Goal: Task Accomplishment & Management: Complete application form

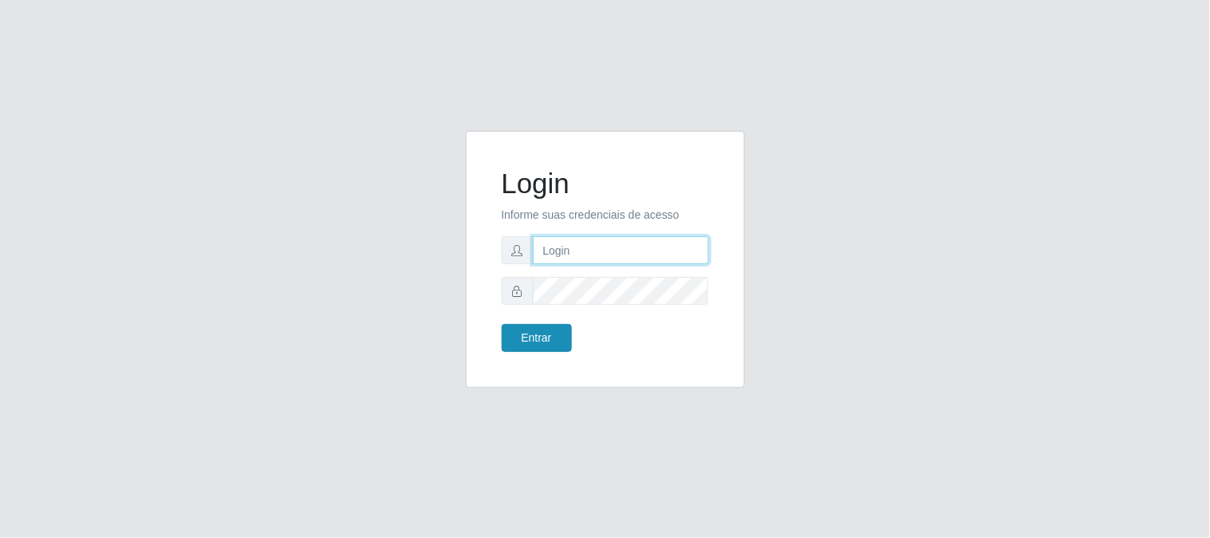
type input "[EMAIL_ADDRESS][DOMAIN_NAME]"
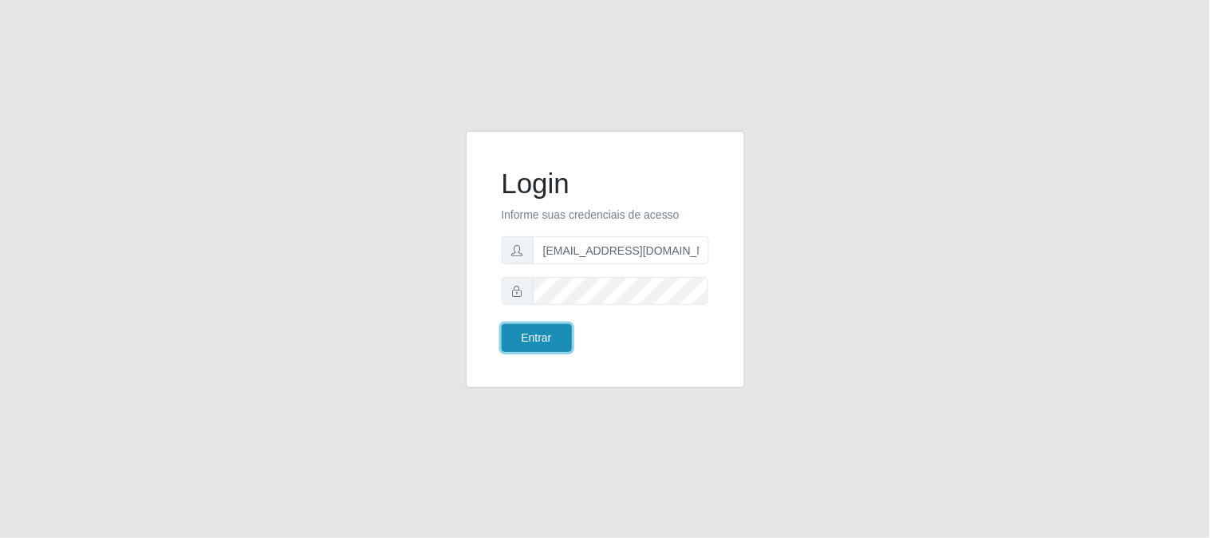
click at [532, 337] on button "Entrar" at bounding box center [537, 338] width 70 height 28
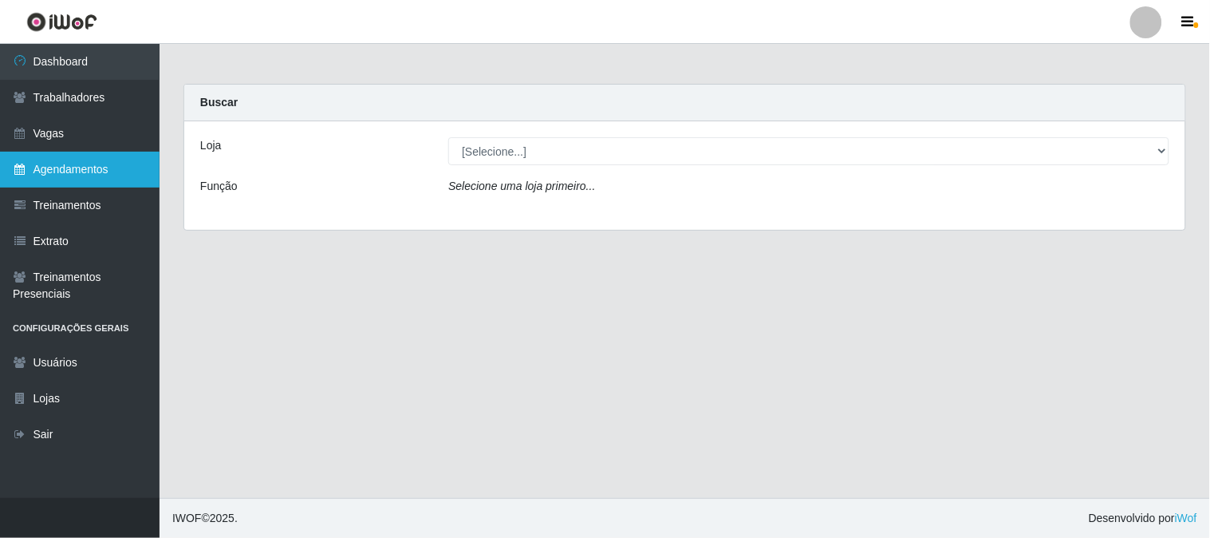
click at [61, 171] on link "Agendamentos" at bounding box center [80, 170] width 160 height 36
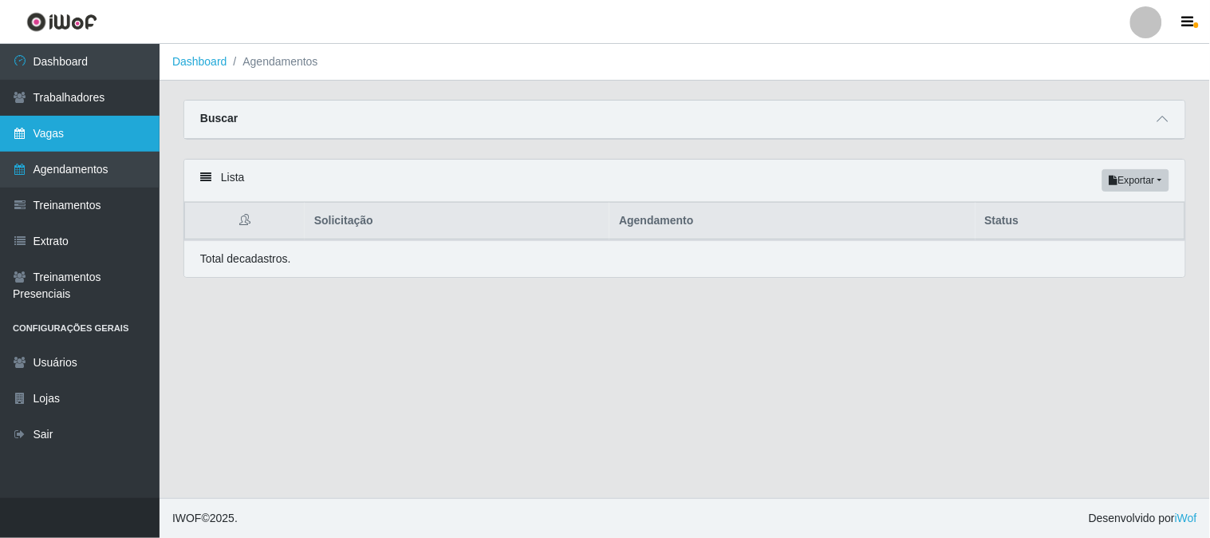
click at [81, 136] on link "Vagas" at bounding box center [80, 134] width 160 height 36
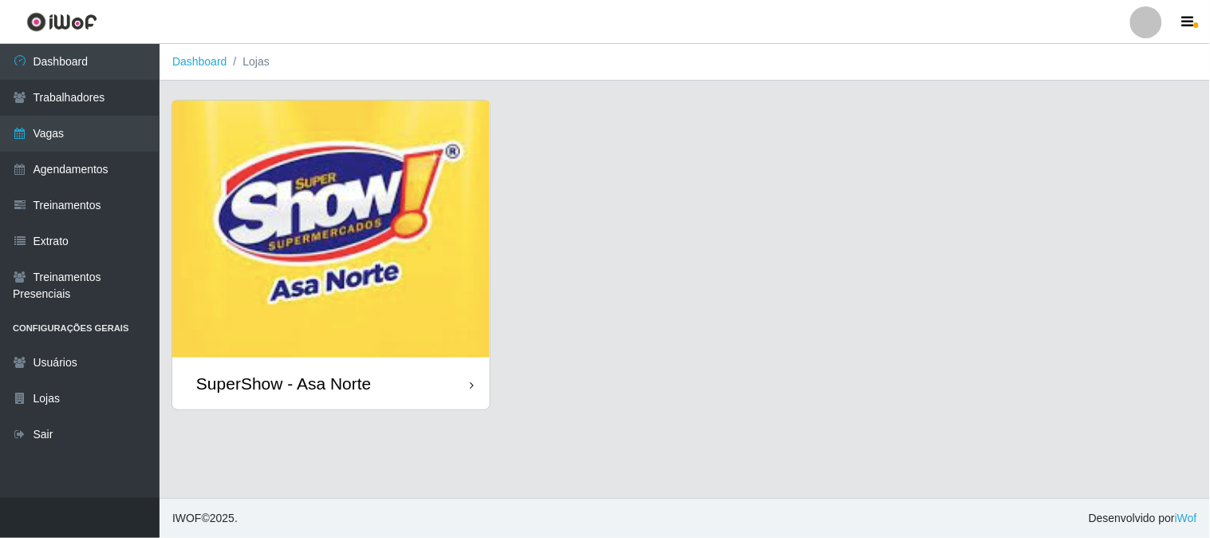
click at [310, 282] on img at bounding box center [330, 229] width 317 height 257
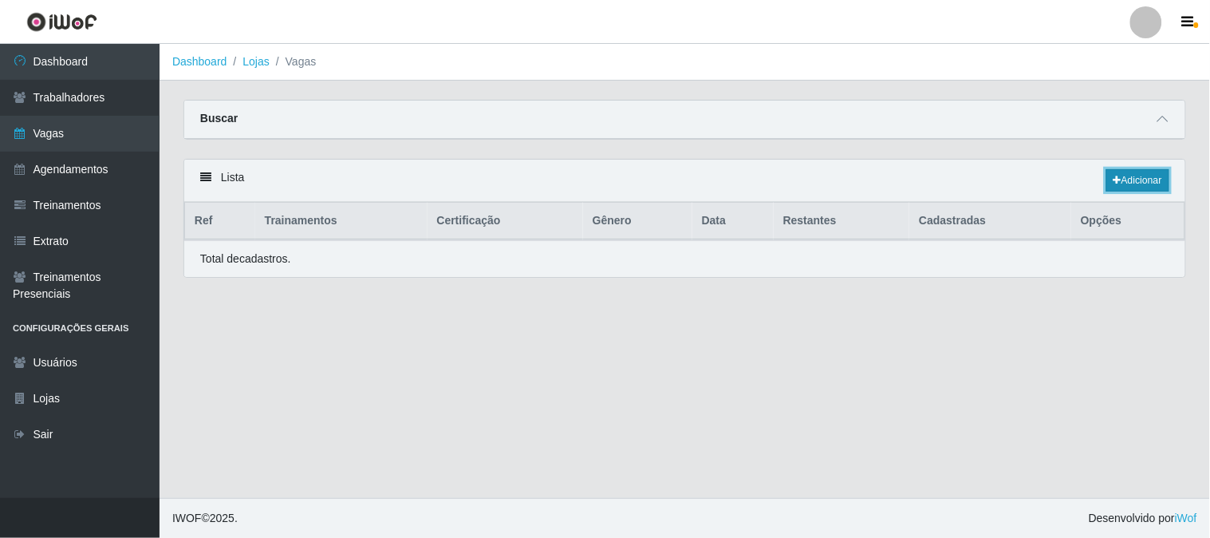
click at [1141, 184] on link "Adicionar" at bounding box center [1137, 180] width 63 height 22
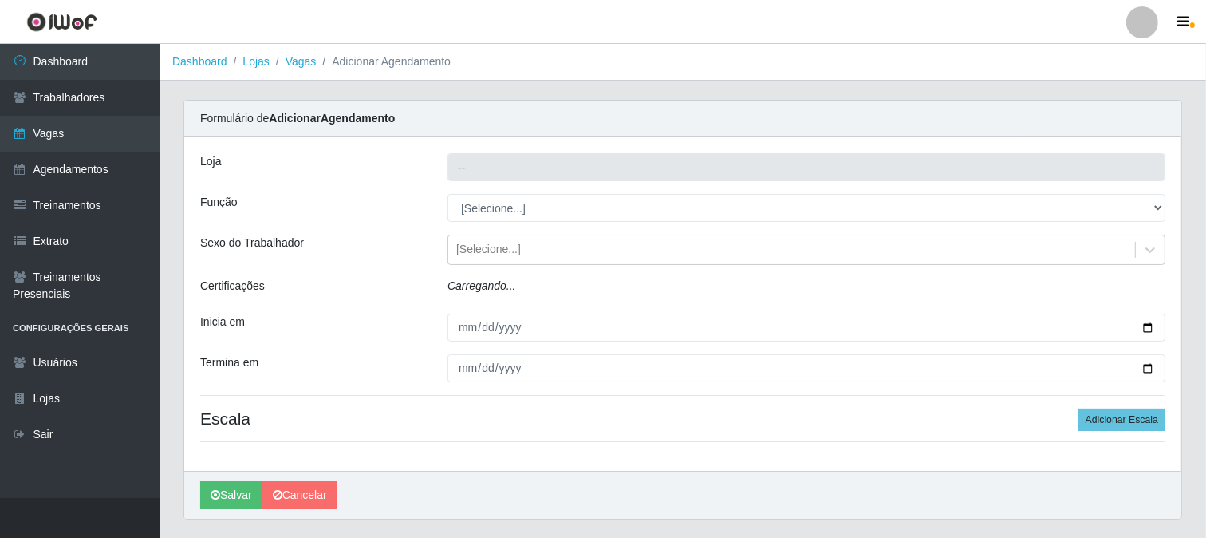
type input "SuperShow - Asa Norte"
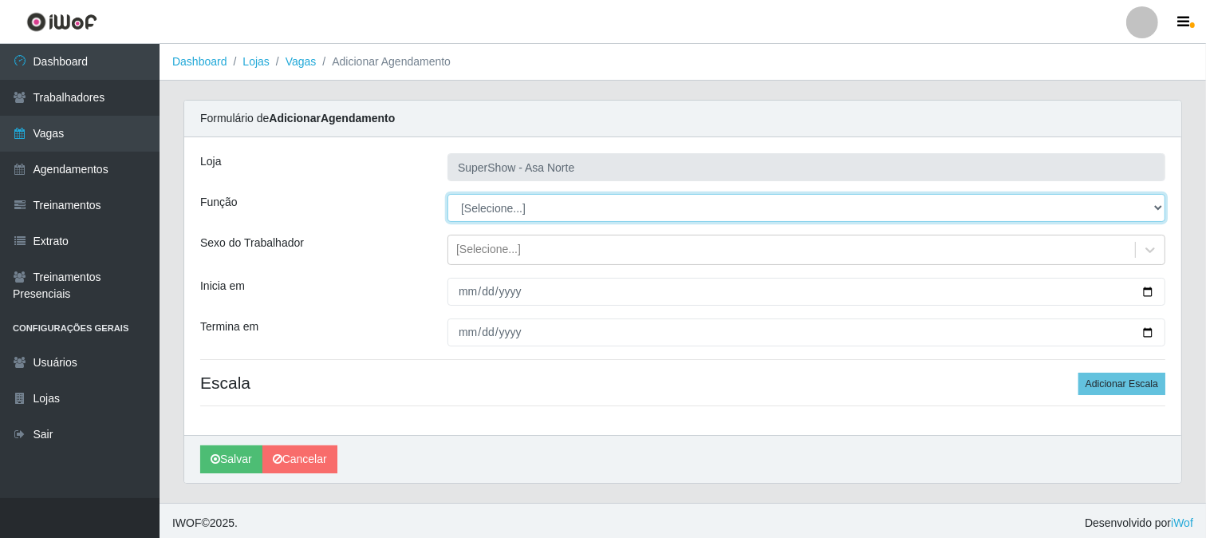
drag, startPoint x: 1155, startPoint y: 203, endPoint x: 1126, endPoint y: 208, distance: 29.1
click at [1155, 203] on select "[Selecione...] ASG ASG + ASG ++ Auxiliar de Depósito Auxiliar de Depósito + Aux…" at bounding box center [807, 208] width 718 height 28
select select "1"
click at [448, 194] on select "[Selecione...] ASG ASG + ASG ++ Auxiliar de Depósito Auxiliar de Depósito + Aux…" at bounding box center [807, 208] width 718 height 28
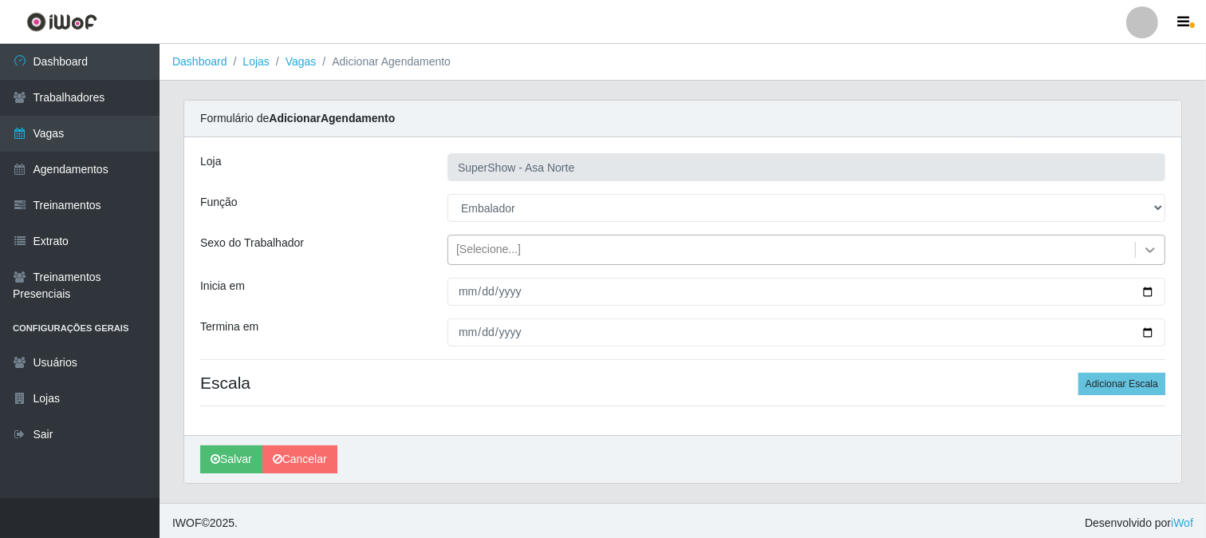
click at [1147, 247] on icon at bounding box center [1150, 250] width 16 height 16
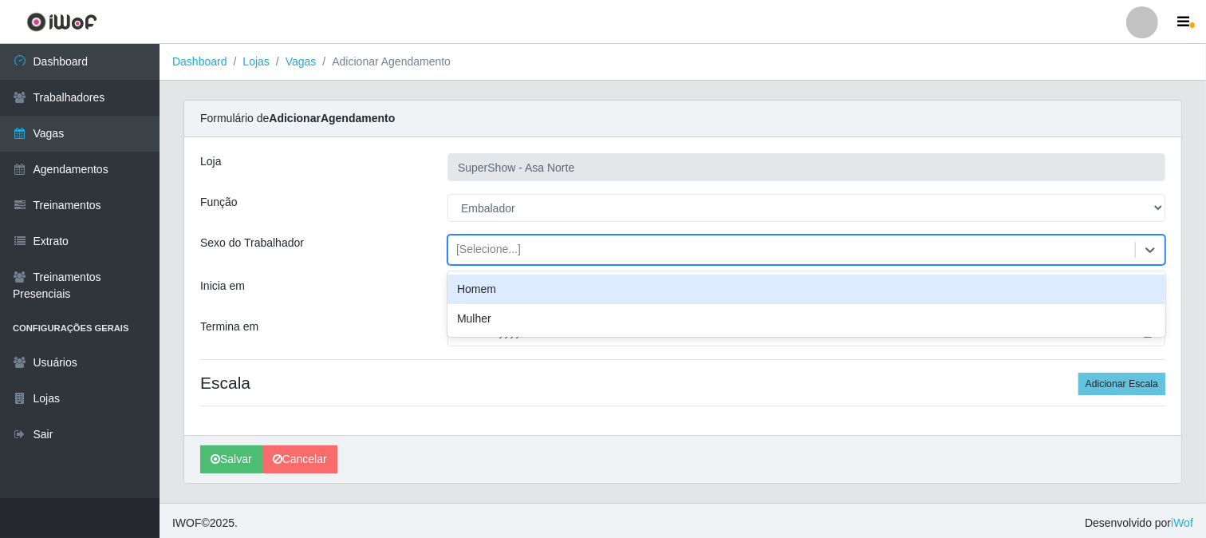
click at [481, 292] on div "Homem" at bounding box center [807, 289] width 718 height 30
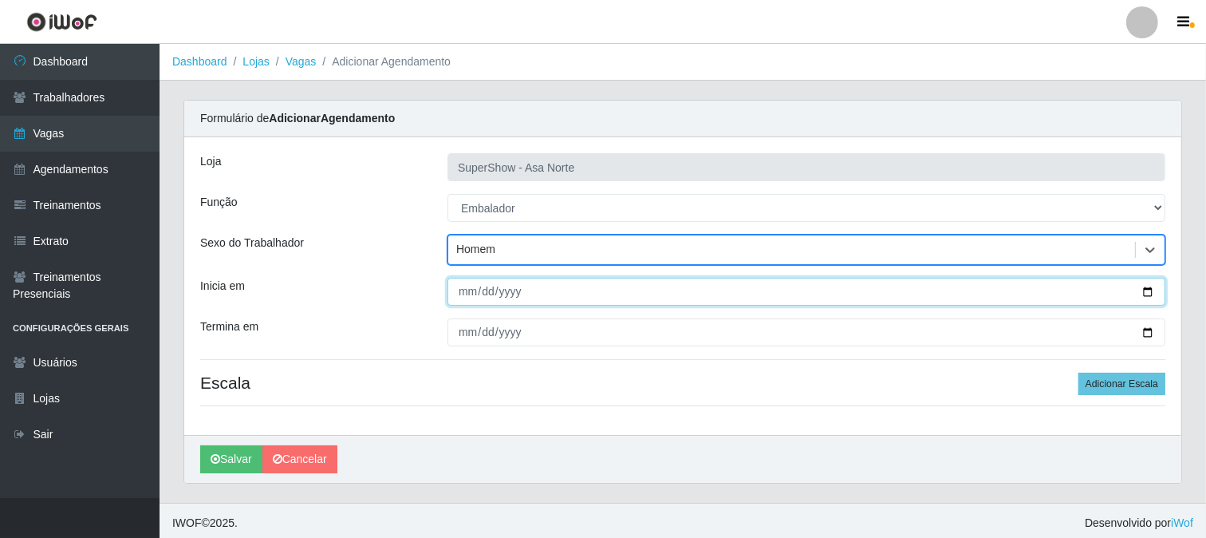
click at [465, 294] on input "Inicia em" at bounding box center [807, 292] width 718 height 28
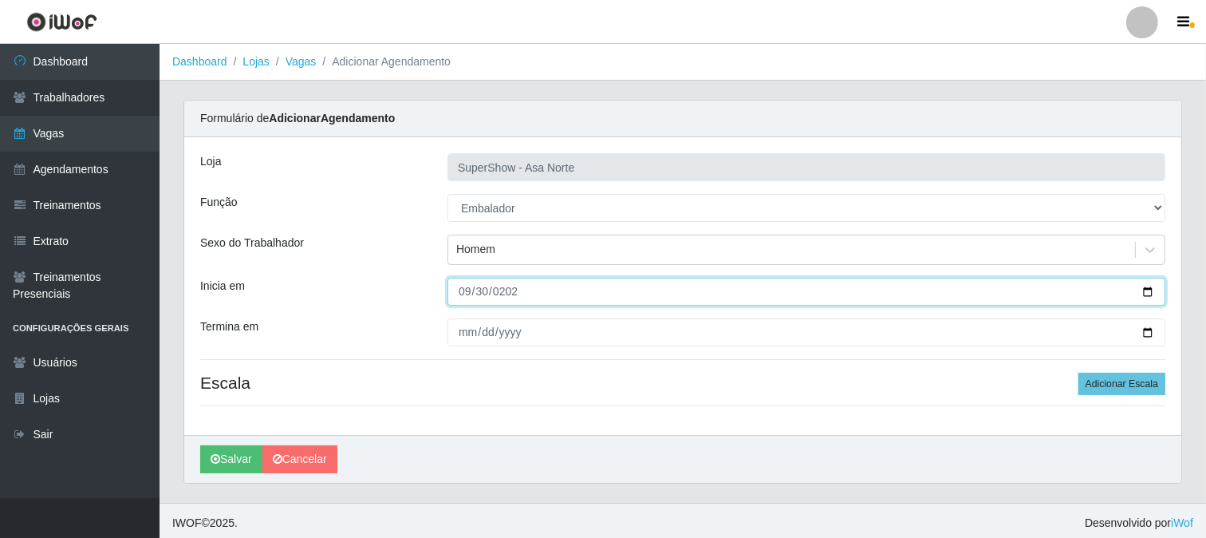
type input "[DATE]"
click at [200, 445] on button "Salvar" at bounding box center [231, 459] width 62 height 28
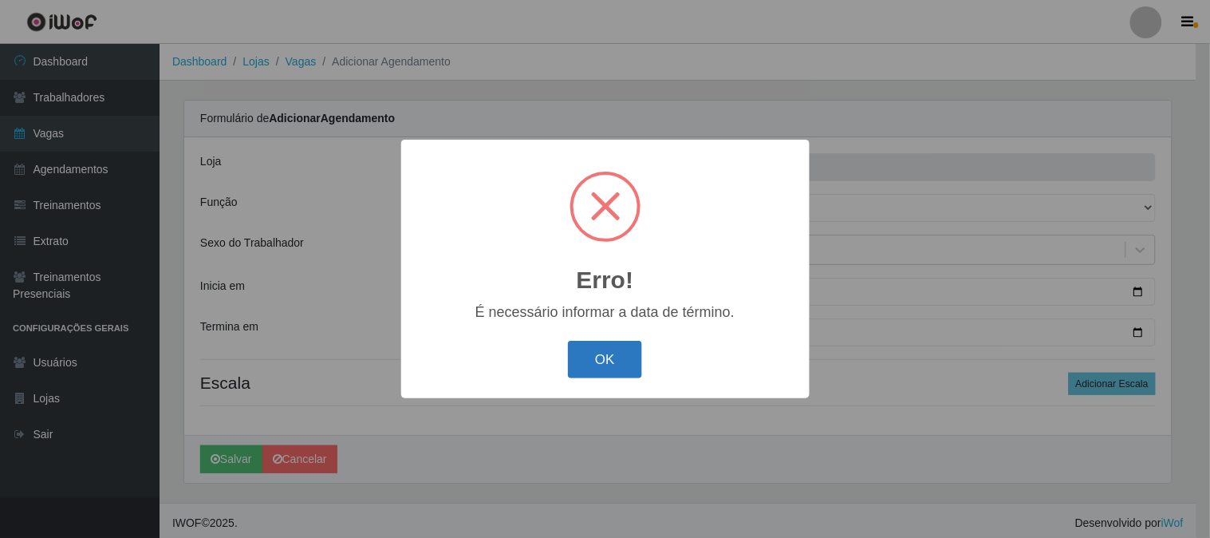
click at [604, 355] on button "OK" at bounding box center [605, 359] width 74 height 37
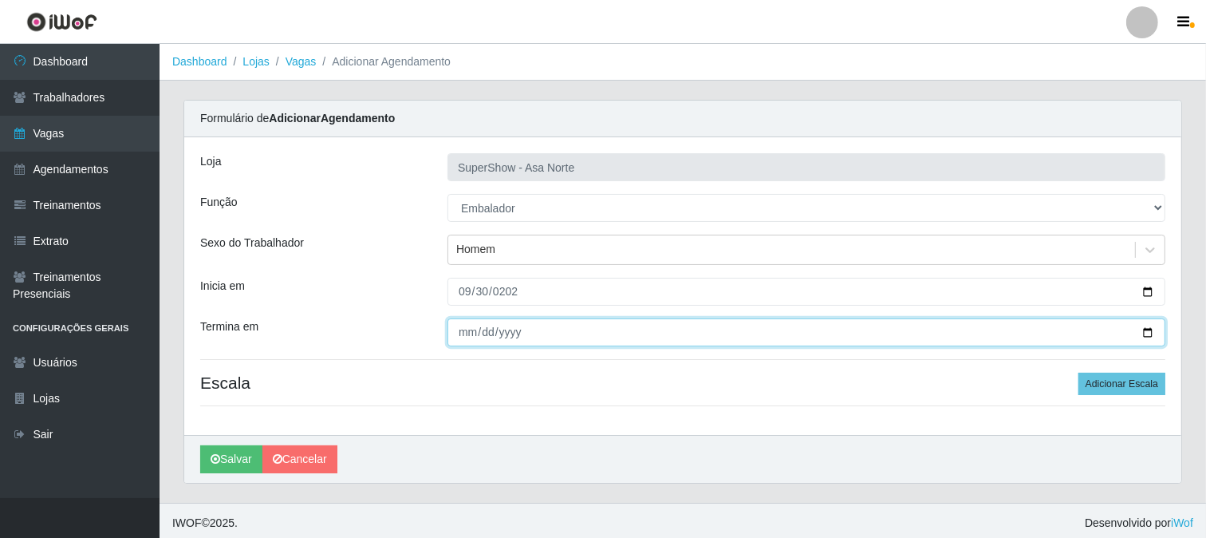
click at [467, 332] on input "Termina em" at bounding box center [807, 332] width 718 height 28
type input "[DATE]"
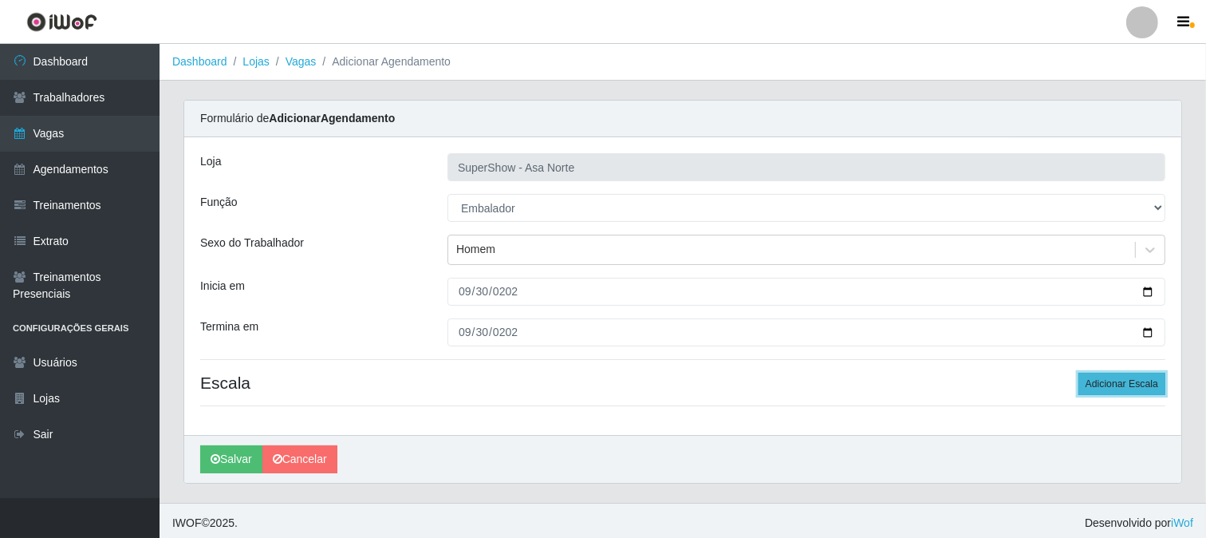
click at [1120, 384] on button "Adicionar Escala" at bounding box center [1122, 384] width 87 height 22
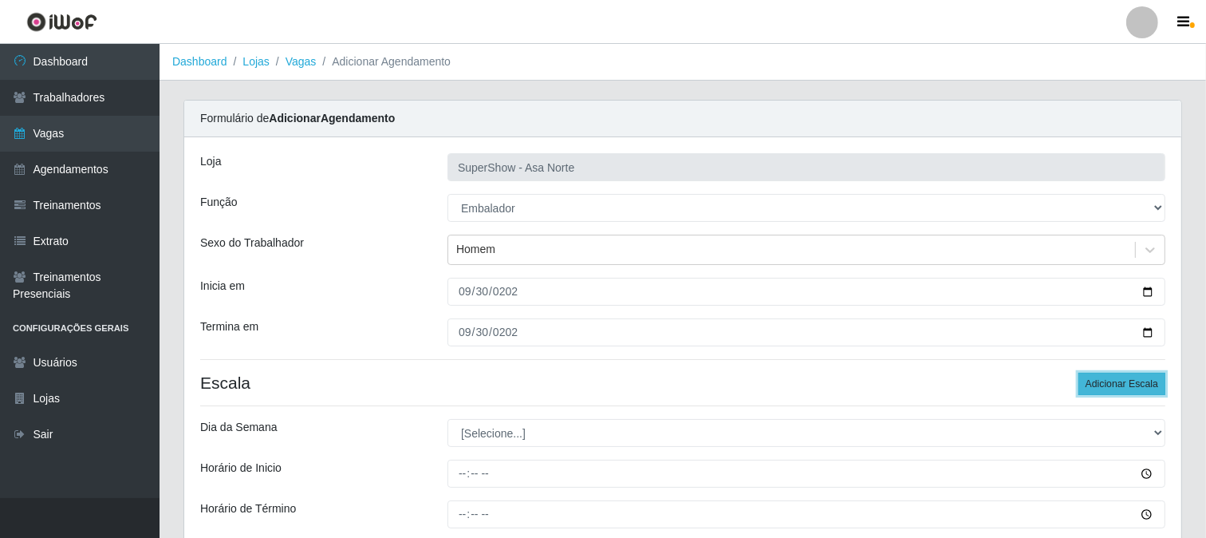
click at [1120, 384] on button "Adicionar Escala" at bounding box center [1122, 384] width 87 height 22
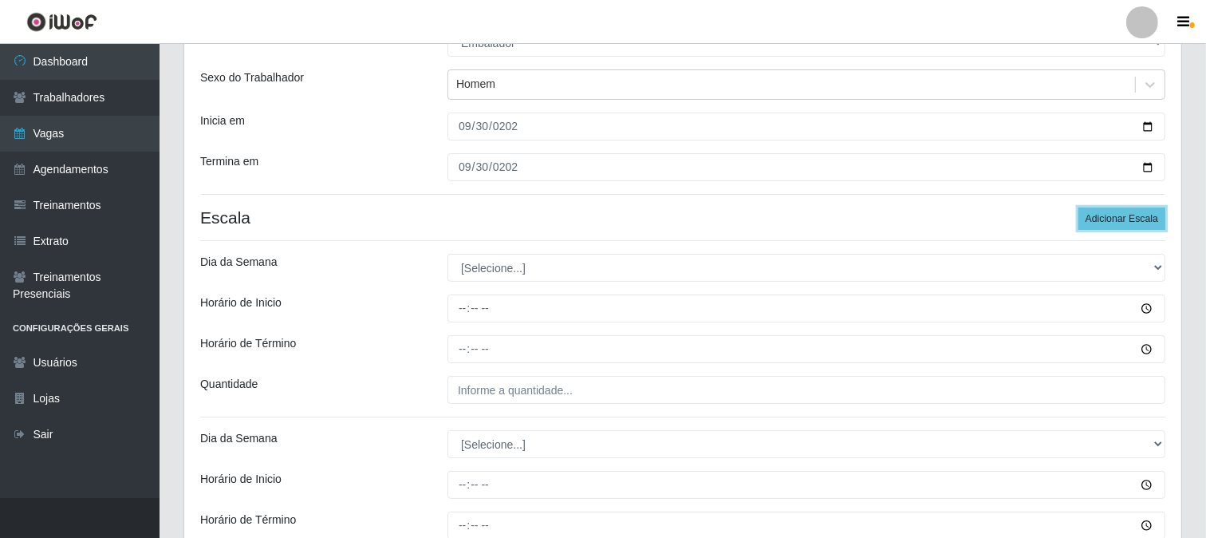
scroll to position [177, 0]
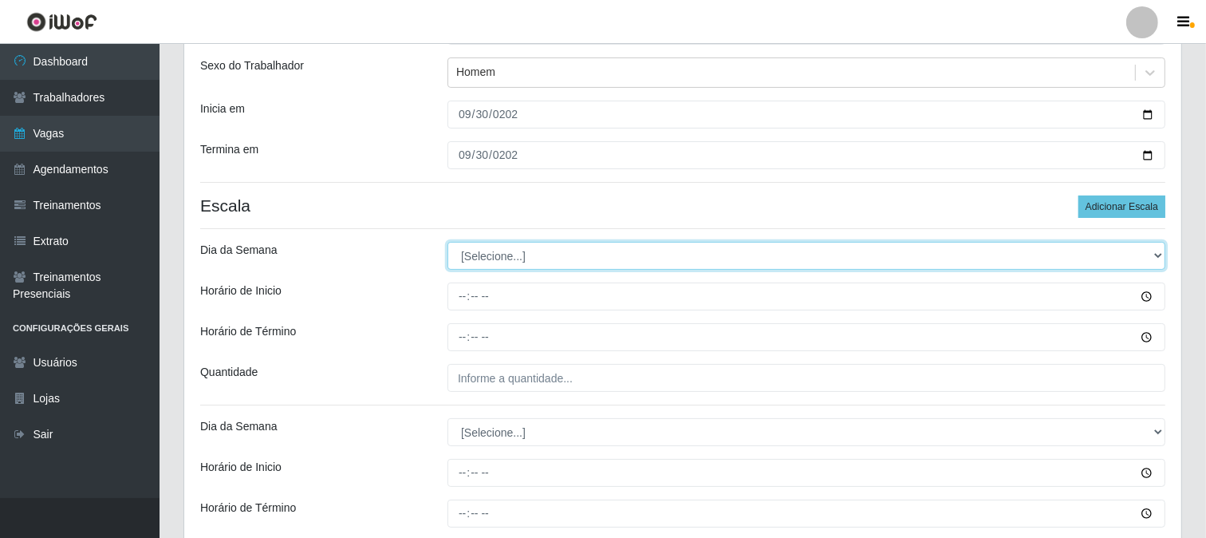
click at [591, 254] on select "[Selecione...] Segunda Terça Quarta Quinta Sexta Sábado Domingo" at bounding box center [807, 256] width 718 height 28
select select "2"
click at [448, 242] on select "[Selecione...] Segunda Terça Quarta Quinta Sexta Sábado Domingo" at bounding box center [807, 256] width 718 height 28
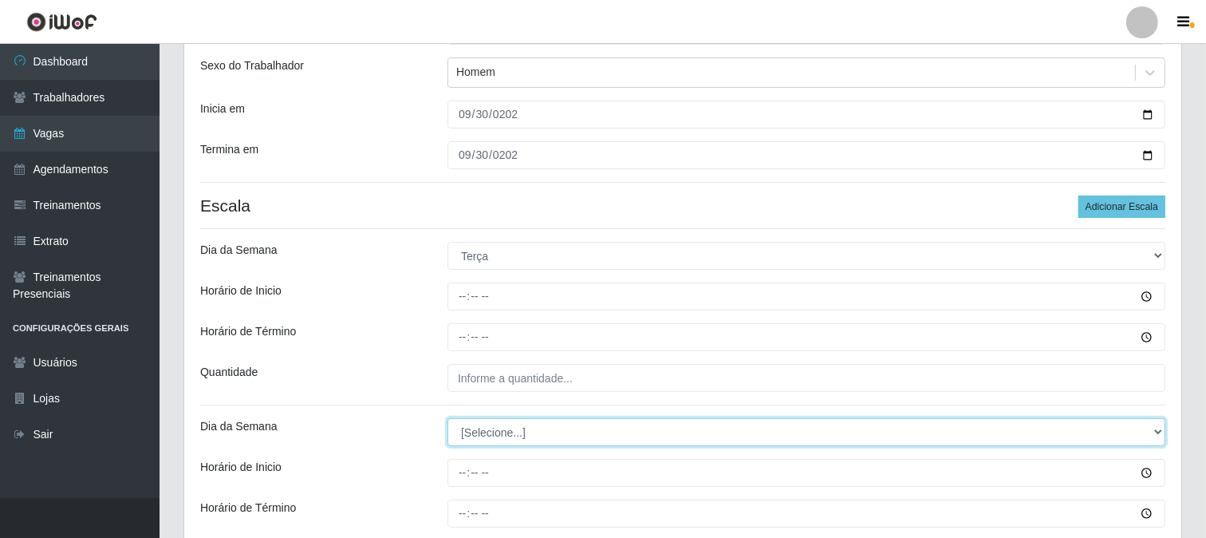
click at [533, 431] on select "[Selecione...] Segunda Terça Quarta Quinta Sexta Sábado Domingo" at bounding box center [807, 432] width 718 height 28
select select "2"
click at [448, 418] on select "[Selecione...] Segunda Terça Quarta Quinta Sexta Sábado Domingo" at bounding box center [807, 432] width 718 height 28
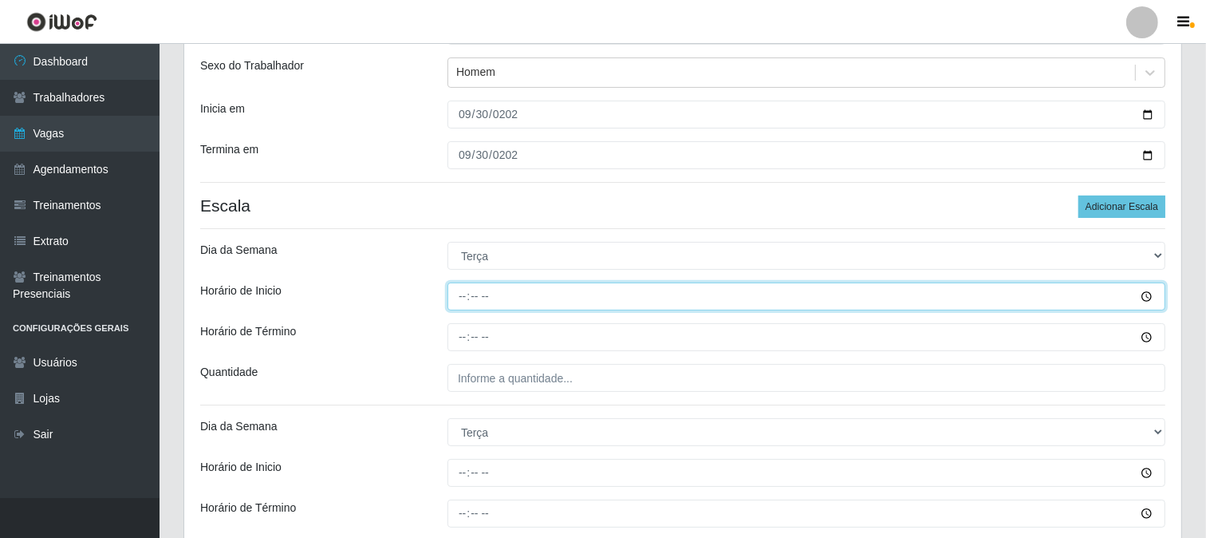
click at [459, 299] on input "Horário de Inicio" at bounding box center [807, 296] width 718 height 28
type input "08:00"
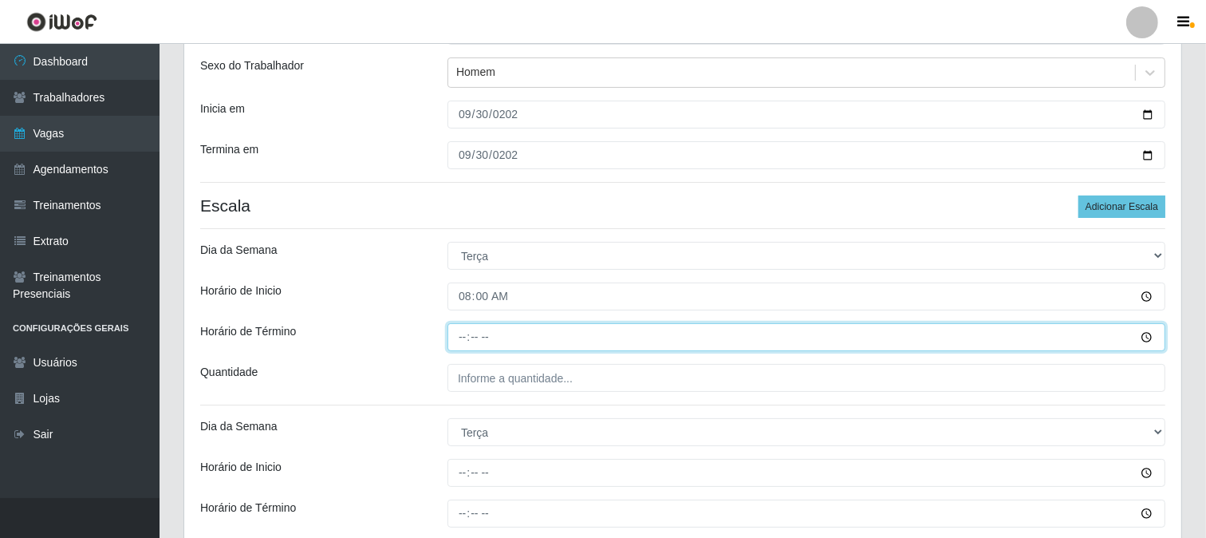
click at [464, 335] on input "Horário de Término" at bounding box center [807, 337] width 718 height 28
type input "14:00"
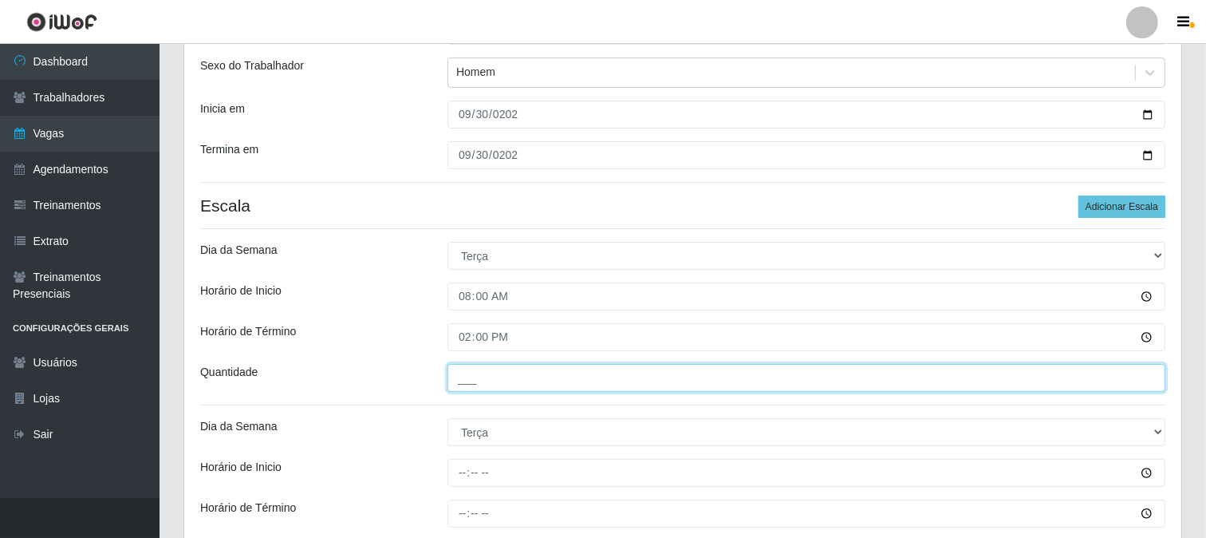
click at [474, 376] on input "___" at bounding box center [807, 378] width 718 height 28
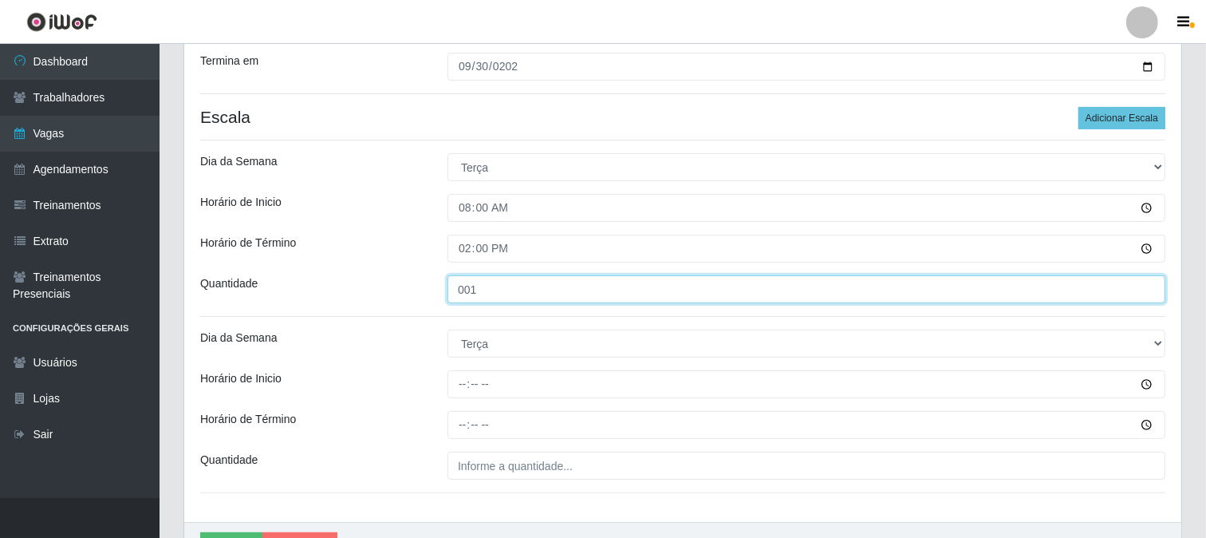
type input "001"
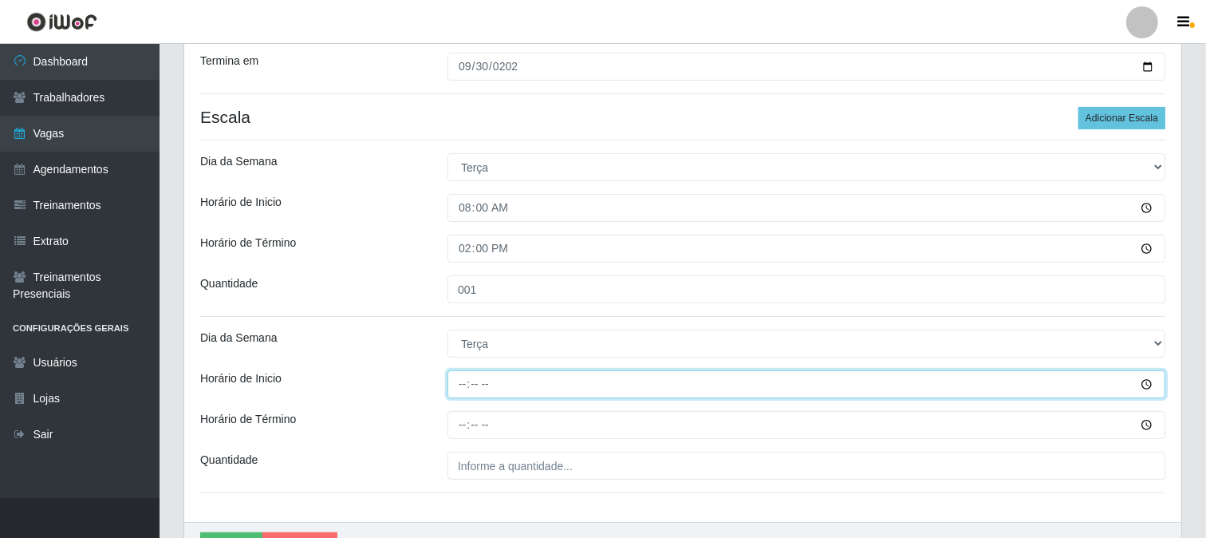
click at [465, 381] on input "Horário de Inicio" at bounding box center [807, 384] width 718 height 28
type input "15:00"
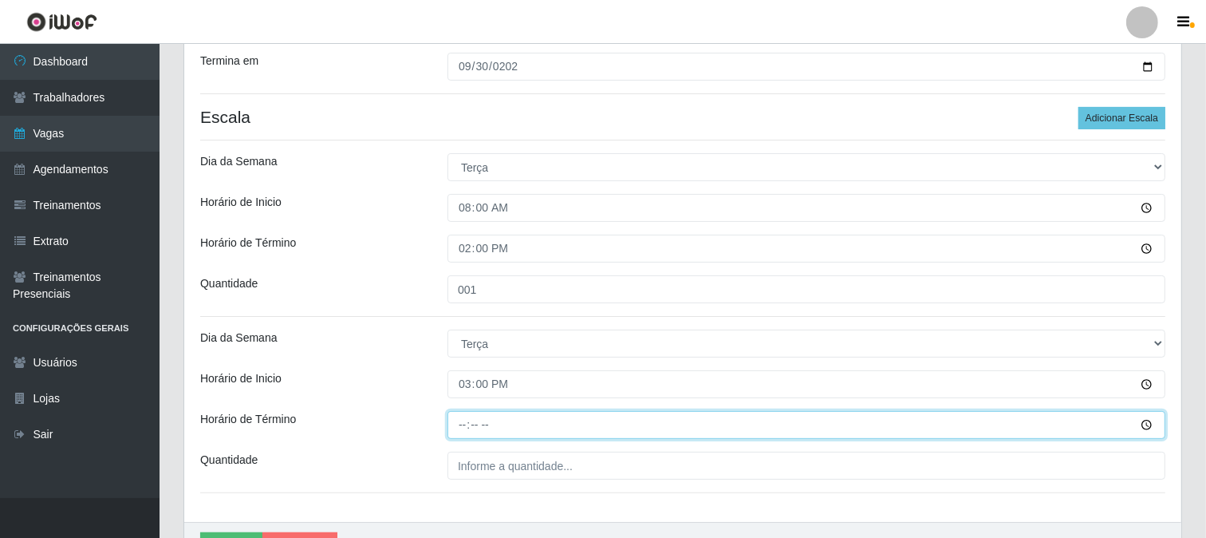
click at [459, 424] on input "Horário de Término" at bounding box center [807, 425] width 718 height 28
type input "21:00"
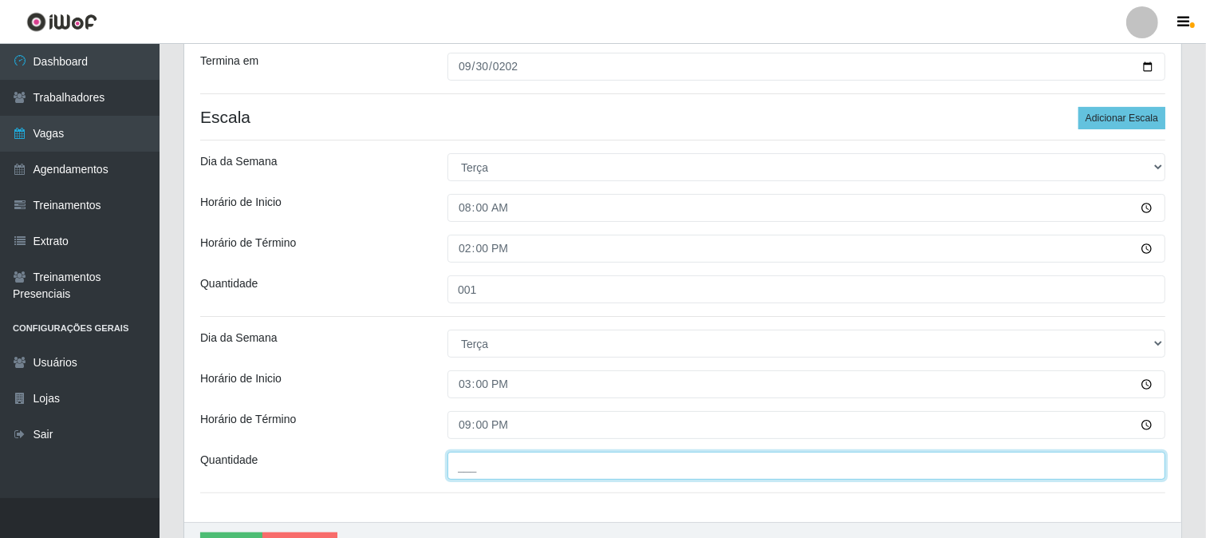
click at [487, 468] on input "___" at bounding box center [807, 466] width 718 height 28
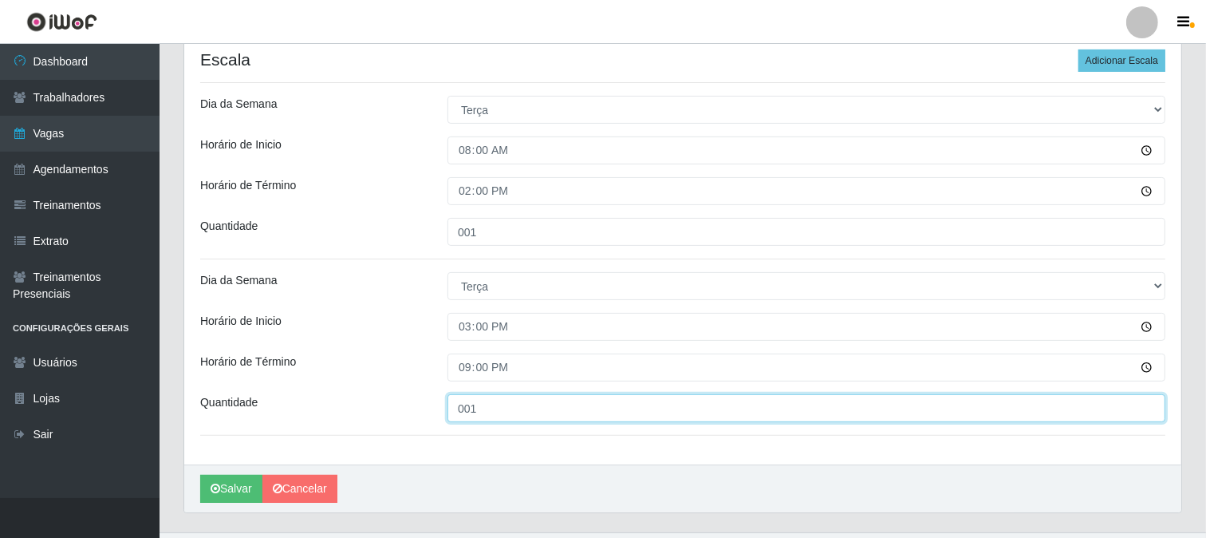
scroll to position [269, 0]
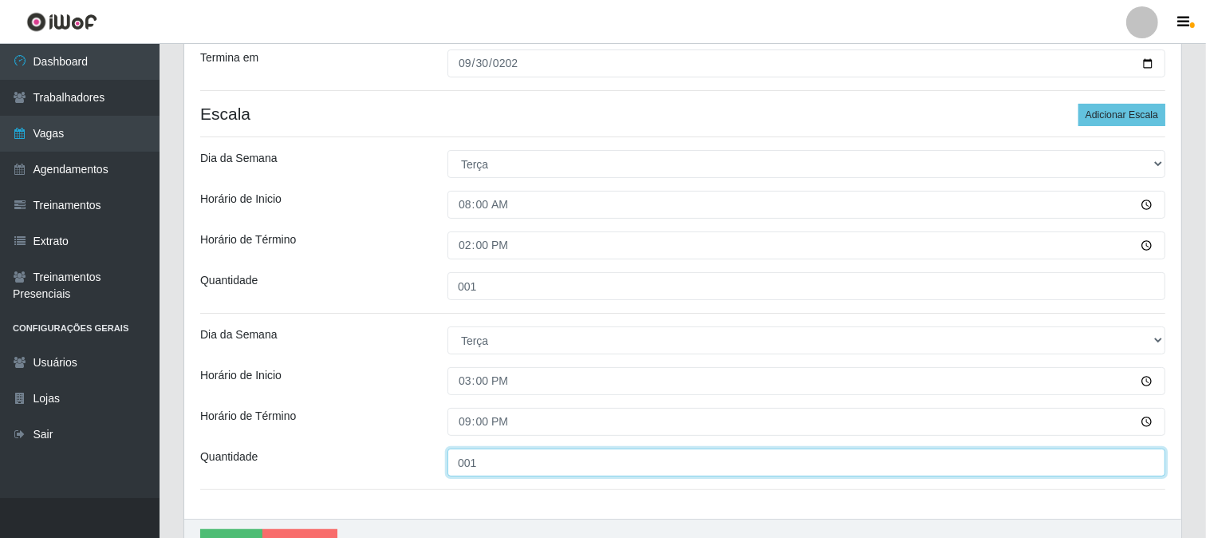
click at [469, 463] on input "001" at bounding box center [807, 462] width 718 height 28
drag, startPoint x: 483, startPoint y: 460, endPoint x: 452, endPoint y: 463, distance: 30.4
click at [452, 463] on input "001" at bounding box center [807, 462] width 718 height 28
type input "1__"
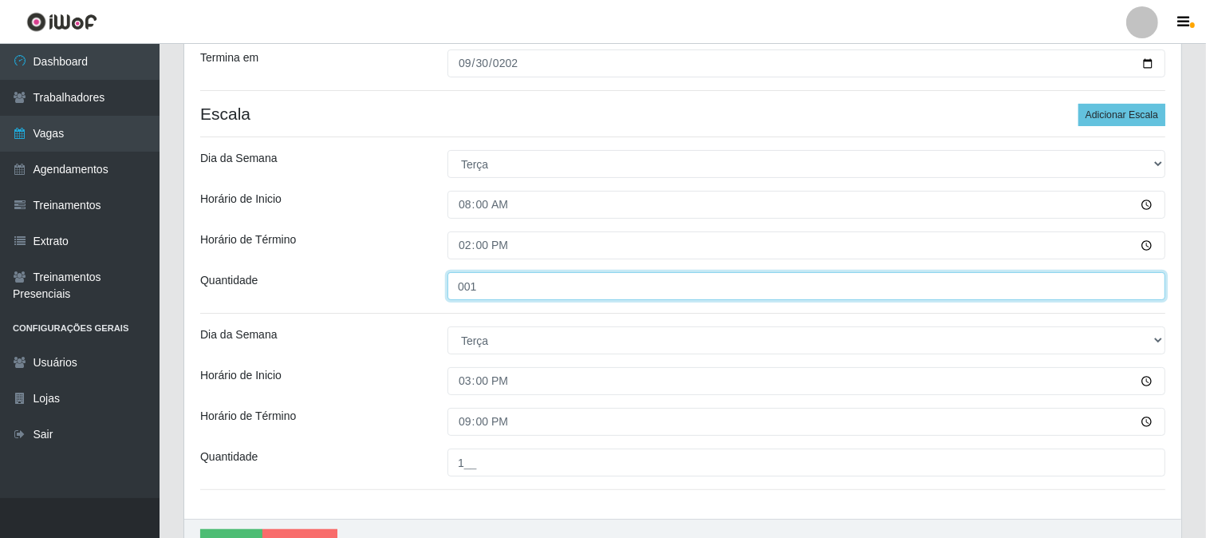
drag, startPoint x: 484, startPoint y: 287, endPoint x: 448, endPoint y: 286, distance: 35.9
click at [448, 286] on input "001" at bounding box center [807, 286] width 718 height 28
type input "001"
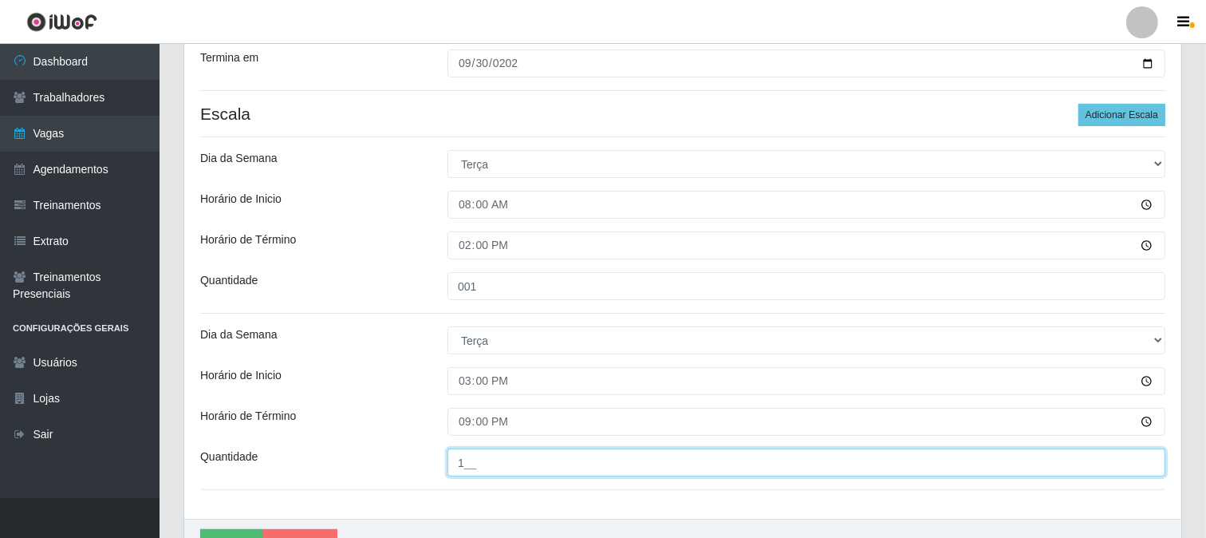
drag, startPoint x: 476, startPoint y: 459, endPoint x: 452, endPoint y: 459, distance: 23.9
click at [452, 459] on input "1__" at bounding box center [807, 462] width 718 height 28
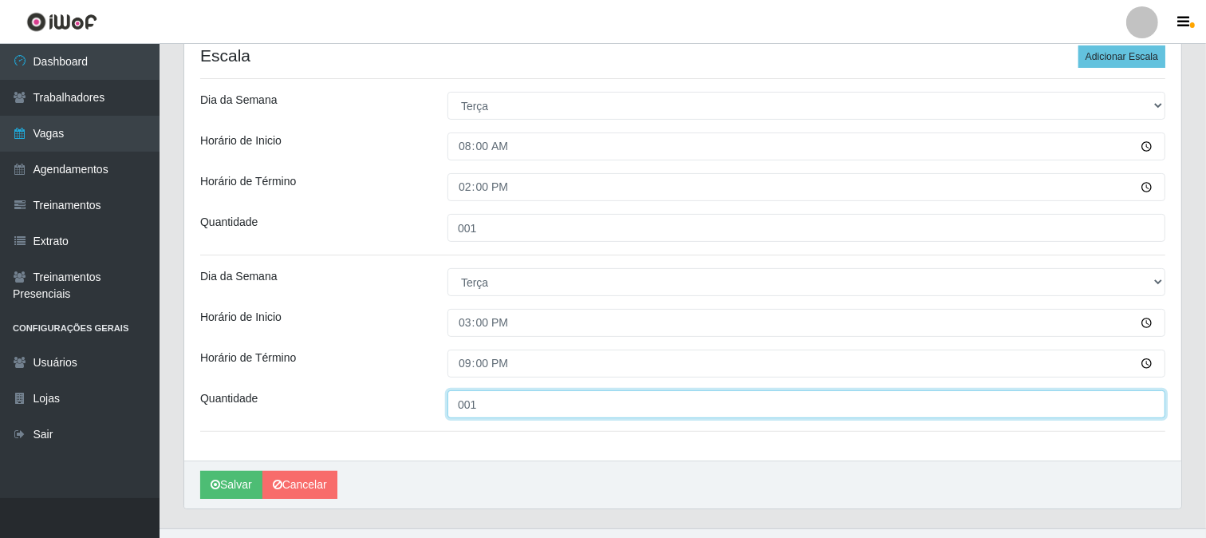
scroll to position [357, 0]
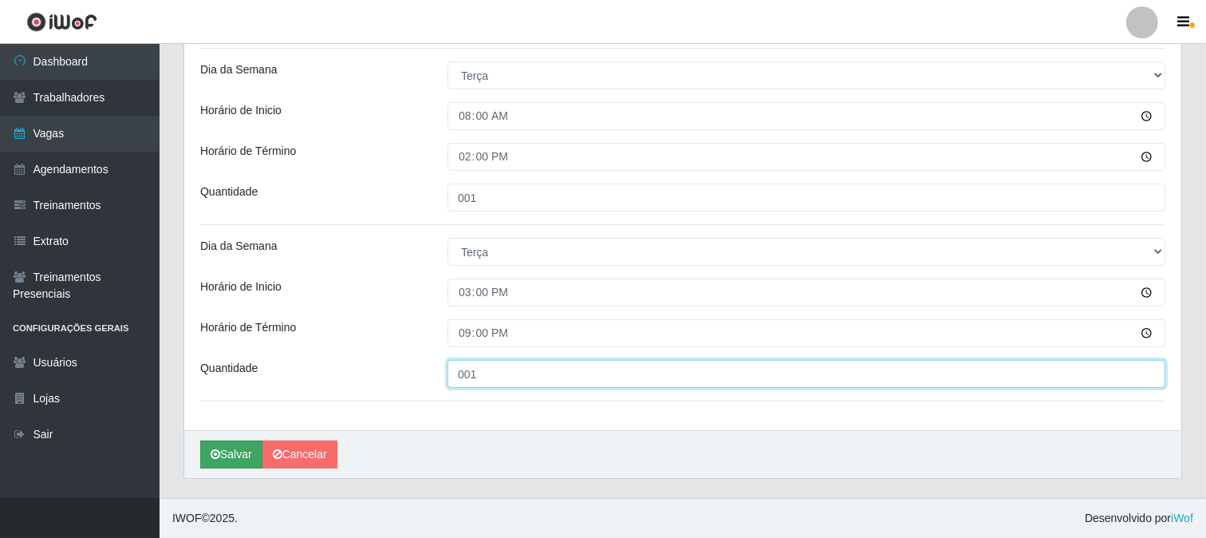
type input "001"
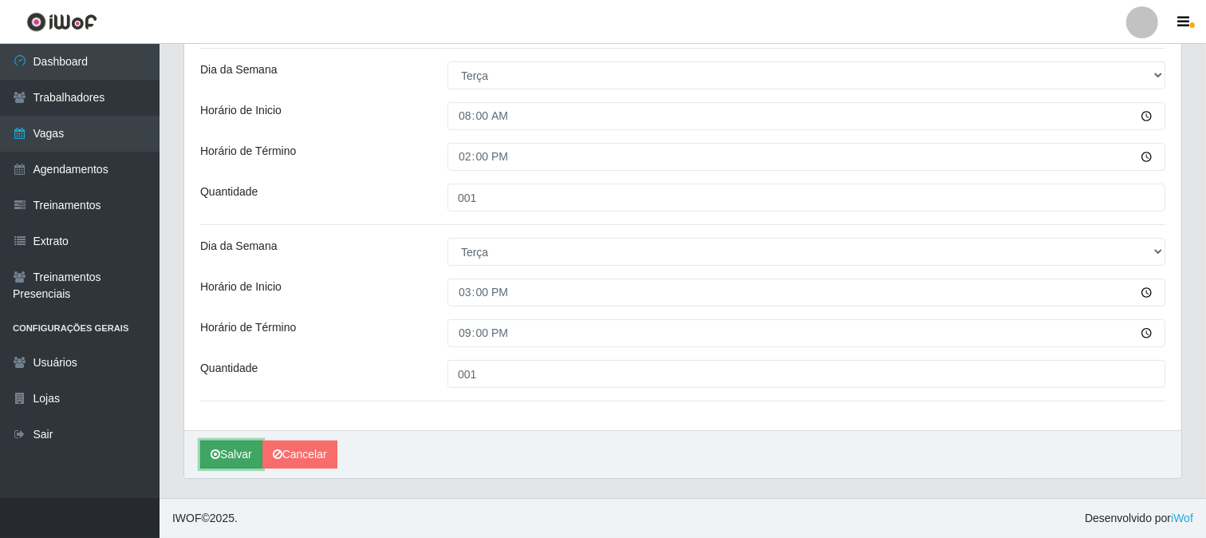
click at [234, 450] on button "Salvar" at bounding box center [231, 454] width 62 height 28
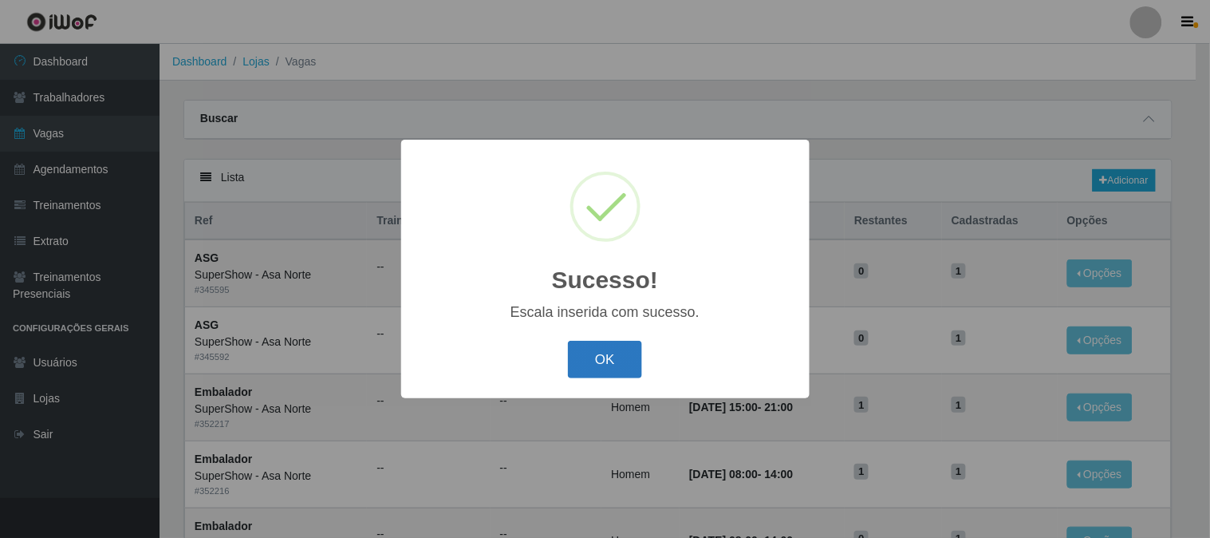
click at [611, 361] on button "OK" at bounding box center [605, 359] width 74 height 37
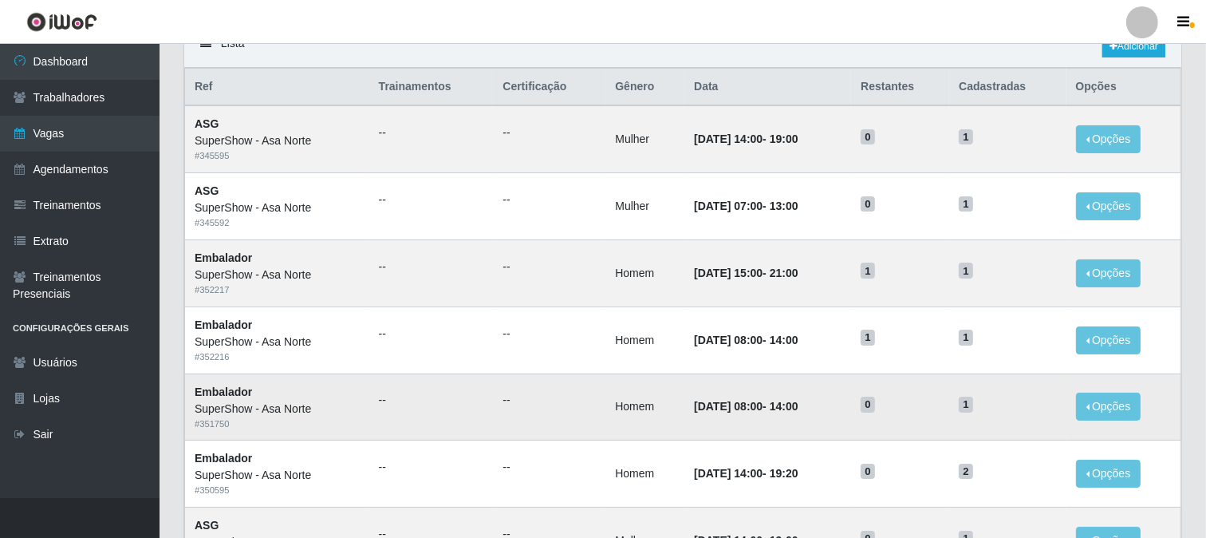
scroll to position [177, 0]
